Goal: Check status

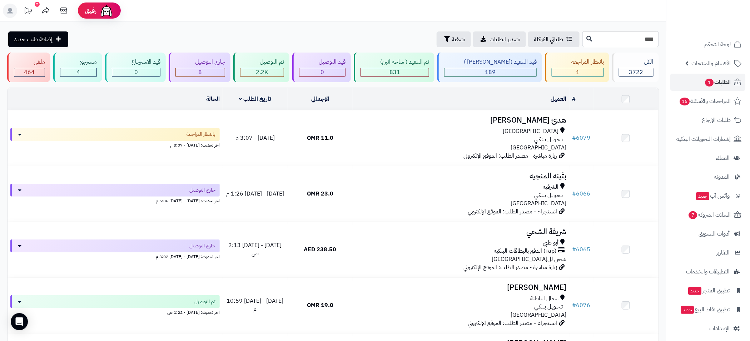
type input "****"
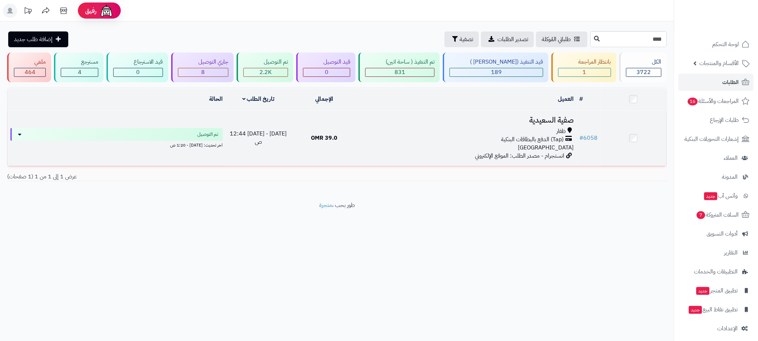
click at [435, 135] on div "(Tap) الدفع بالبطاقات البنكية" at bounding box center [467, 139] width 214 height 8
